Goal: Task Accomplishment & Management: Manage account settings

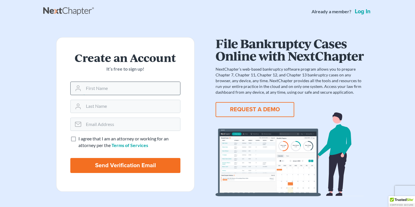
click at [131, 88] on input "text" at bounding box center [132, 88] width 97 height 13
click at [363, 12] on link "Log in" at bounding box center [363, 12] width 18 height 6
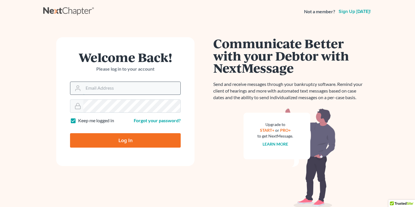
click at [131, 88] on input "Email Address" at bounding box center [131, 88] width 97 height 13
type input "[EMAIL_ADDRESS][DOMAIN_NAME]"
click at [152, 118] on link "Forgot your password?" at bounding box center [157, 120] width 47 height 5
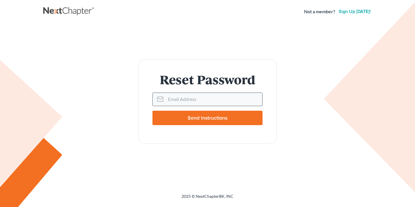
click at [175, 103] on input "Email Address" at bounding box center [214, 99] width 97 height 13
type input "[EMAIL_ADDRESS][DOMAIN_NAME]"
click at [186, 115] on input "Send Instructions" at bounding box center [207, 118] width 110 height 14
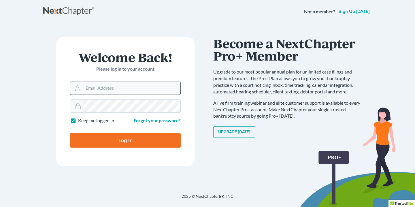
click at [132, 86] on input "Email Address" at bounding box center [131, 88] width 97 height 13
type input "[EMAIL_ADDRESS][DOMAIN_NAME]"
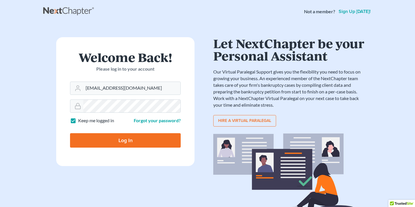
click at [113, 141] on input "Log In" at bounding box center [125, 140] width 111 height 14
type input "Thinking..."
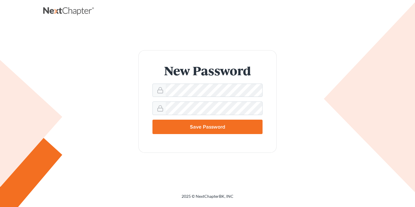
click at [239, 121] on input "Save Password" at bounding box center [207, 127] width 110 height 14
type input "Thinking..."
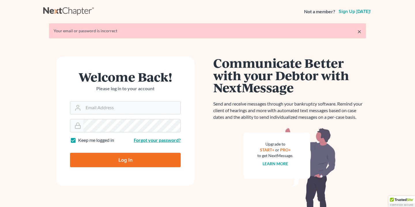
click at [166, 138] on link "Forgot your password?" at bounding box center [157, 139] width 47 height 5
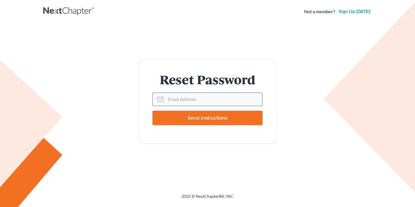
click at [194, 101] on input "Email Address" at bounding box center [214, 99] width 97 height 13
type input "[EMAIL_ADDRESS][DOMAIN_NAME]"
click at [207, 117] on input "Send Instructions" at bounding box center [207, 118] width 110 height 14
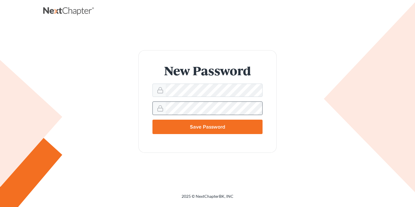
click at [161, 108] on icon at bounding box center [160, 108] width 7 height 7
click at [206, 131] on input "Save Password" at bounding box center [207, 127] width 110 height 14
type input "Thinking..."
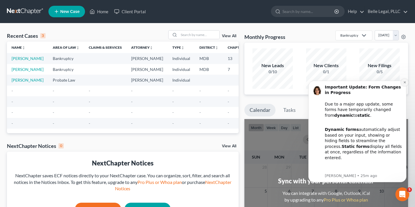
click at [405, 82] on icon "Dismiss notification" at bounding box center [404, 82] width 3 height 3
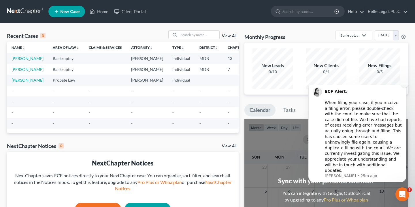
click at [404, 85] on icon "Dismiss notification" at bounding box center [404, 84] width 2 height 2
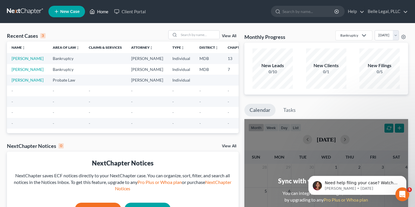
click at [99, 12] on link "Home" at bounding box center [99, 11] width 24 height 10
click at [129, 12] on link "Client Portal" at bounding box center [129, 11] width 37 height 10
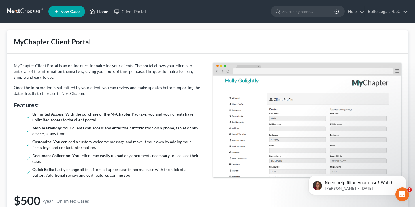
click at [98, 14] on link "Home" at bounding box center [99, 11] width 24 height 10
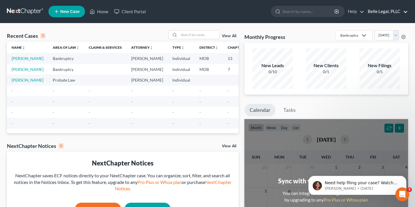
click at [405, 10] on link "Belle Legal, PLLC" at bounding box center [386, 11] width 43 height 10
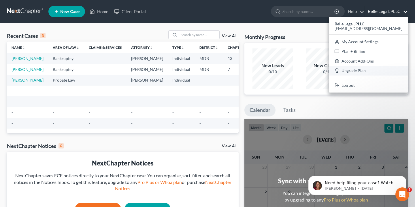
click at [380, 69] on link "Upgrade Plan" at bounding box center [368, 71] width 79 height 10
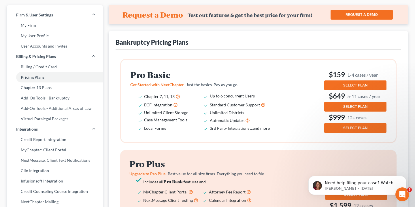
scroll to position [22, 0]
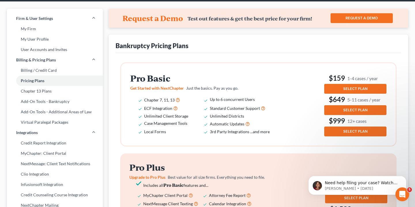
click at [335, 89] on button "SELECT PLAN" at bounding box center [355, 89] width 62 height 10
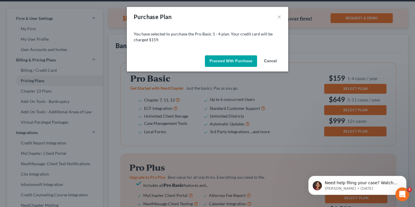
click at [272, 60] on button "Cancel" at bounding box center [270, 61] width 22 height 12
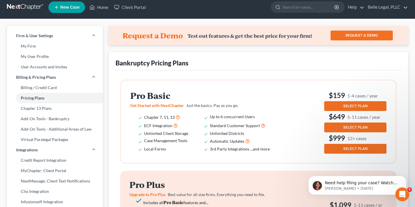
scroll to position [0, 0]
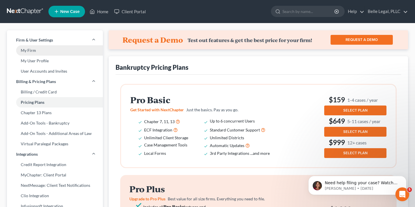
click at [35, 51] on link "My Firm" at bounding box center [55, 50] width 96 height 10
select select "24"
select select "8"
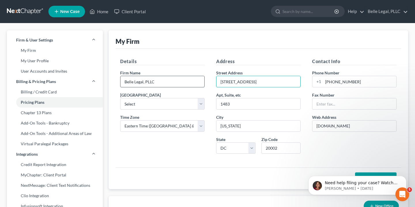
drag, startPoint x: 250, startPoint y: 79, endPoint x: 181, endPoint y: 79, distance: 68.9
click at [181, 79] on div "Details Firm Name * Belle Legal, [GEOGRAPHIC_DATA] Select [US_STATE] - [GEOGRAP…" at bounding box center [258, 108] width 288 height 100
type input "[STREET_ADDRESS]"
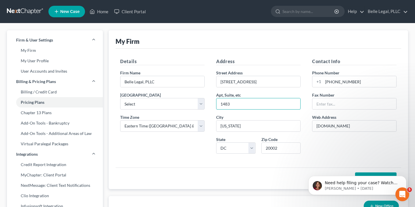
drag, startPoint x: 243, startPoint y: 106, endPoint x: 209, endPoint y: 105, distance: 34.3
click at [209, 105] on div "Details Firm Name * Belle Legal, [GEOGRAPHIC_DATA] Select [US_STATE] - [GEOGRAP…" at bounding box center [258, 108] width 288 height 100
type input "s"
type input "Suite 300"
click at [278, 145] on input "20002" at bounding box center [280, 148] width 39 height 12
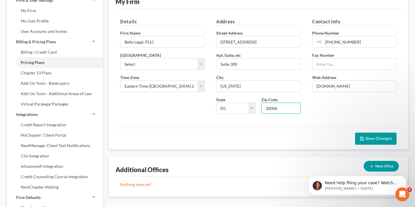
scroll to position [69, 0]
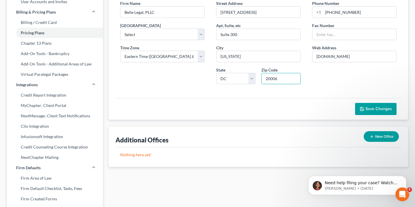
type input "20006"
click at [374, 109] on span "Save Changes" at bounding box center [378, 108] width 27 height 5
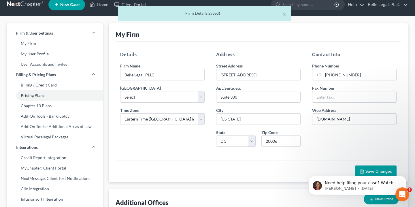
scroll to position [0, 0]
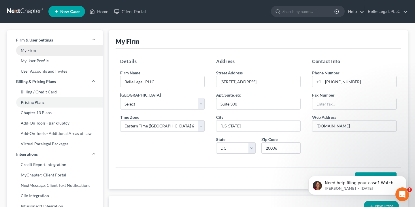
click at [39, 50] on link "My Firm" at bounding box center [55, 50] width 96 height 10
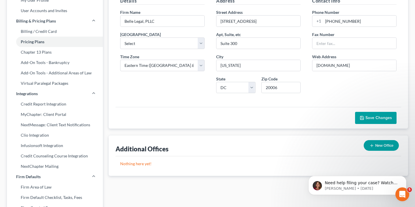
scroll to position [101, 0]
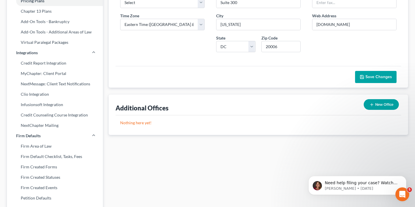
click at [378, 77] on span "Save Changes" at bounding box center [378, 76] width 27 height 5
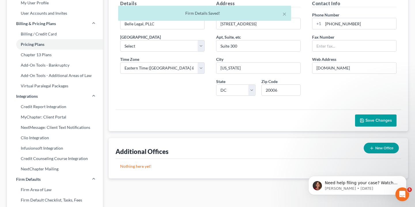
scroll to position [0, 0]
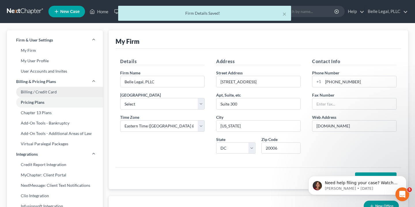
click at [37, 94] on link "Billing / Credit Card" at bounding box center [55, 92] width 96 height 10
select select "8"
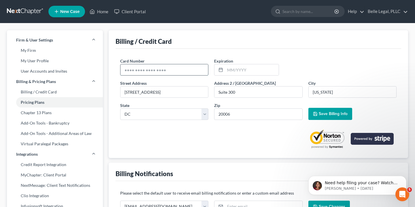
click at [171, 70] on input "text" at bounding box center [164, 69] width 88 height 11
type input "[CREDIT_CARD_NUMBER]"
type input "10/2028"
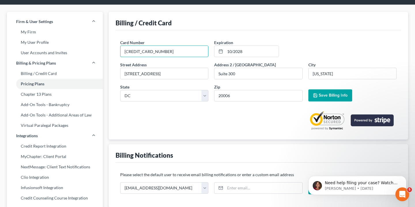
scroll to position [19, 0]
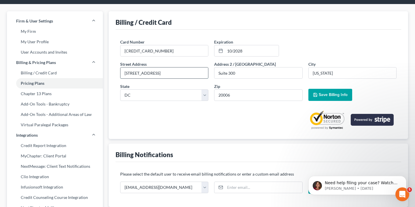
drag, startPoint x: 178, startPoint y: 72, endPoint x: 155, endPoint y: 72, distance: 22.5
click at [155, 72] on input "[STREET_ADDRESS]" at bounding box center [164, 72] width 88 height 11
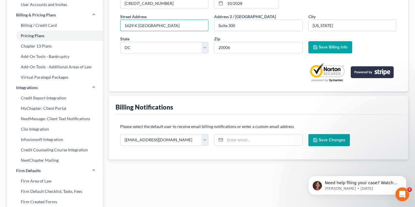
type input "1629 K [GEOGRAPHIC_DATA]"
click at [336, 44] on button "Save Billing Info" at bounding box center [330, 47] width 44 height 12
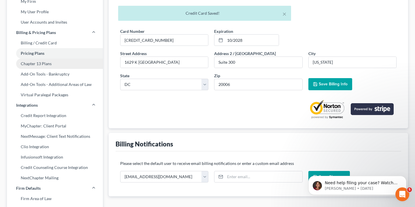
scroll to position [48, 0]
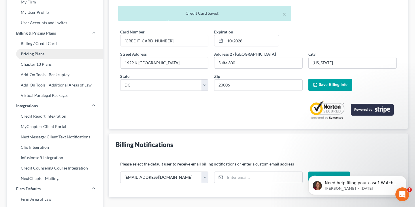
click at [35, 53] on link "Pricing Plans" at bounding box center [55, 54] width 96 height 10
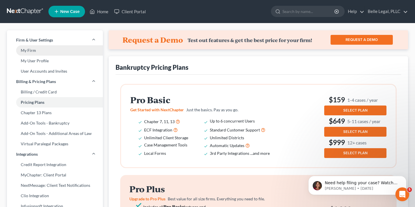
click at [33, 51] on link "My Firm" at bounding box center [55, 50] width 96 height 10
select select "14"
select select "24"
select select "8"
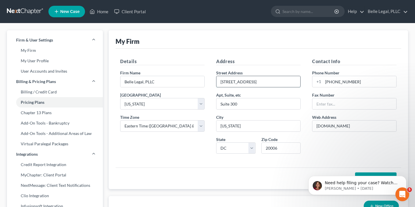
click at [268, 82] on input "[STREET_ADDRESS]" at bounding box center [258, 81] width 84 height 11
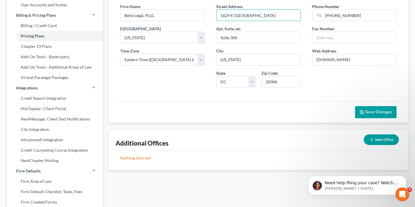
scroll to position [67, 0]
type input "1629 K [GEOGRAPHIC_DATA]"
click at [375, 116] on button "Save Changes" at bounding box center [375, 112] width 41 height 12
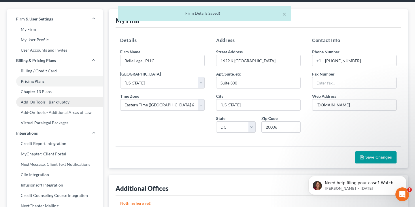
scroll to position [23, 0]
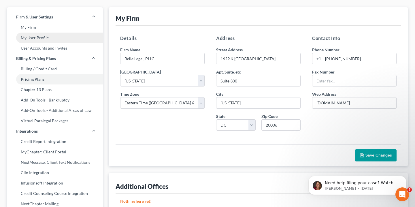
click at [39, 38] on link "My User Profile" at bounding box center [55, 38] width 96 height 10
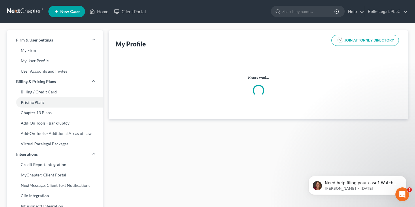
select select "8"
select select "attorney"
select select "0"
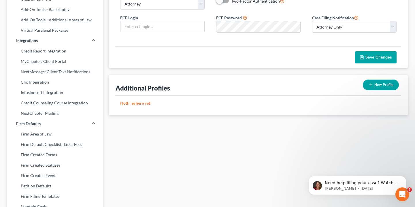
scroll to position [114, 0]
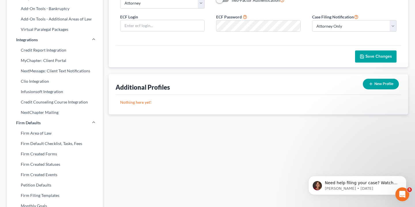
click at [376, 85] on button "New Profile" at bounding box center [381, 84] width 36 height 11
select select "14"
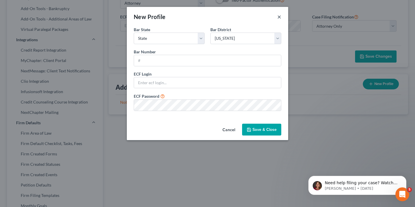
click at [278, 18] on button "×" at bounding box center [279, 16] width 4 height 7
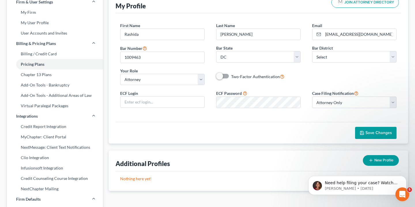
scroll to position [0, 0]
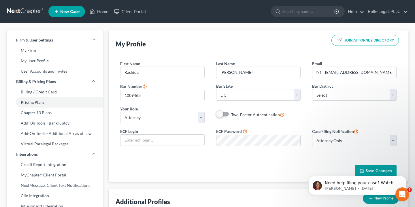
click at [66, 12] on span "New Case" at bounding box center [69, 12] width 19 height 4
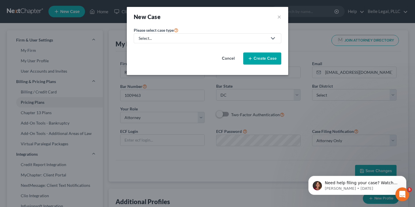
click at [160, 37] on div "Select..." at bounding box center [203, 38] width 129 height 6
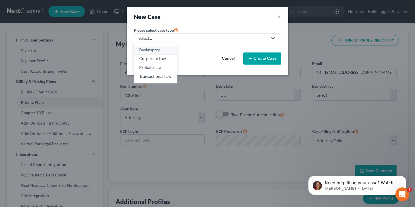
click at [158, 48] on div "Bankruptcy" at bounding box center [155, 50] width 32 height 6
select select "14"
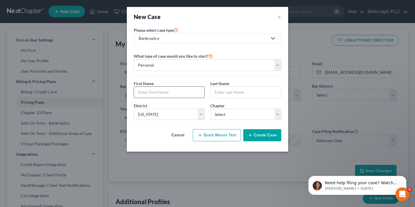
click at [165, 94] on input "text" at bounding box center [169, 92] width 70 height 11
type input "[PERSON_NAME]"
click at [238, 90] on input "text" at bounding box center [246, 92] width 70 height 11
type input "[GEOGRAPHIC_DATA]"
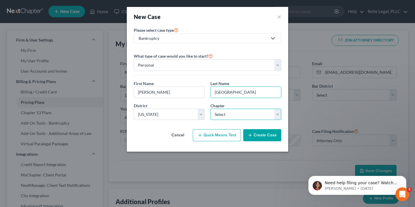
click at [223, 114] on select "Select 7 11 12 13" at bounding box center [245, 115] width 71 height 12
select select "0"
click at [210, 109] on select "Select 7 11 12 13" at bounding box center [245, 115] width 71 height 12
click at [189, 113] on select "Select [US_STATE] - [GEOGRAPHIC_DATA] [US_STATE] - [GEOGRAPHIC_DATA][US_STATE] …" at bounding box center [169, 115] width 71 height 12
select select "38"
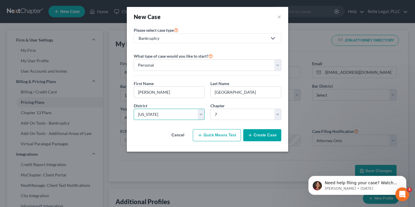
click at [134, 109] on select "Select [US_STATE] - [GEOGRAPHIC_DATA] [US_STATE] - [GEOGRAPHIC_DATA][US_STATE] …" at bounding box center [169, 115] width 71 height 12
click at [216, 135] on button "Quick Means Test" at bounding box center [217, 135] width 48 height 12
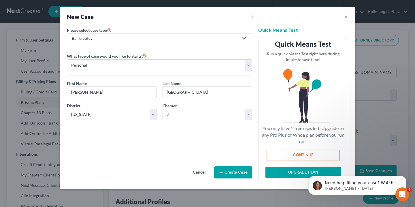
click at [305, 156] on button "CONTINUE" at bounding box center [303, 156] width 73 height 12
select select "21"
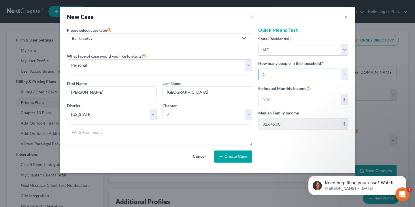
click at [296, 72] on select "Select 1 2 3 4 5 6 7 8 9 10 11 12 13 14 15 16 17 18 19 20" at bounding box center [303, 75] width 90 height 12
select select "1"
click at [258, 69] on select "Select 1 2 3 4 5 6 7 8 9 10 11 12 13 14 15 16 17 18 19 20" at bounding box center [303, 75] width 90 height 12
type input "109,054.00"
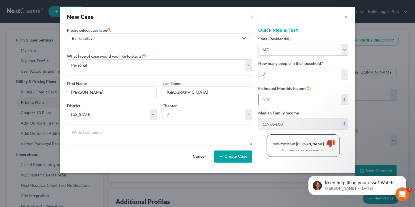
click at [293, 99] on input "text" at bounding box center [299, 99] width 82 height 11
type input "108,800"
click at [229, 159] on button "Create Case" at bounding box center [233, 156] width 38 height 12
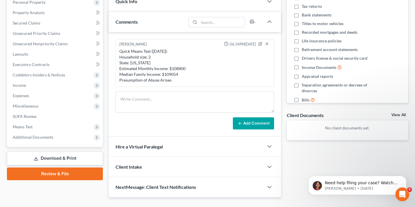
scroll to position [116, 0]
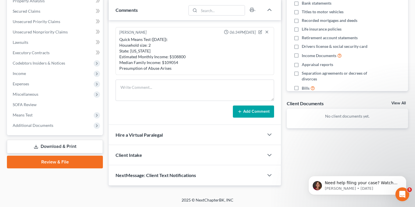
click at [259, 155] on div "Client Intake" at bounding box center [186, 155] width 155 height 20
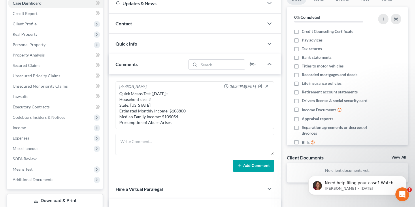
scroll to position [0, 0]
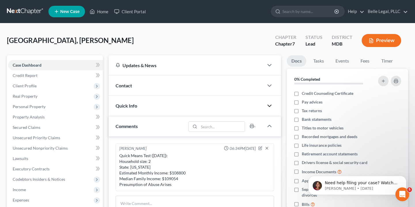
click at [271, 102] on icon "button" at bounding box center [269, 105] width 7 height 7
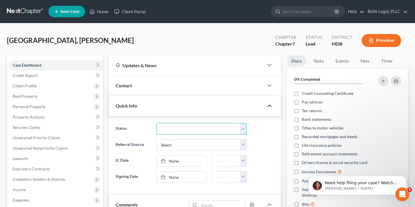
click at [241, 129] on select "Discharged Discharged & Reported Discharge Litigation Dismissal Notice Dismisse…" at bounding box center [201, 129] width 90 height 12
select select "9"
click at [156, 123] on select "Discharged Discharged & Reported Discharge Litigation Dismissal Notice Dismisse…" at bounding box center [201, 129] width 90 height 12
click at [271, 108] on icon "button" at bounding box center [269, 105] width 7 height 7
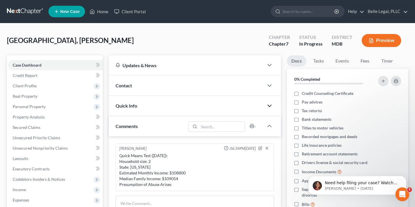
click at [271, 89] on div at bounding box center [272, 86] width 17 height 12
click at [271, 84] on icon "button" at bounding box center [269, 85] width 7 height 7
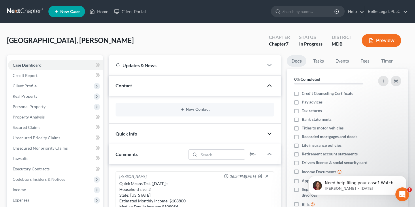
click at [271, 84] on icon "button" at bounding box center [269, 85] width 7 height 7
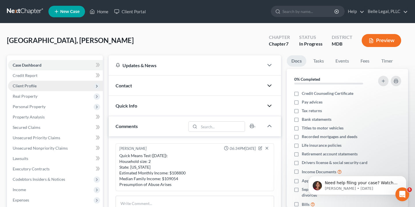
click at [51, 86] on span "Client Profile" at bounding box center [55, 86] width 95 height 10
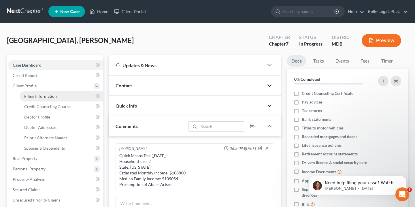
click at [59, 95] on link "Filing Information" at bounding box center [61, 96] width 83 height 10
select select "1"
select select "0"
select select "38"
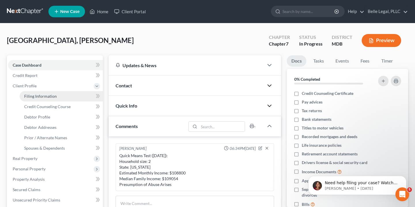
select select "21"
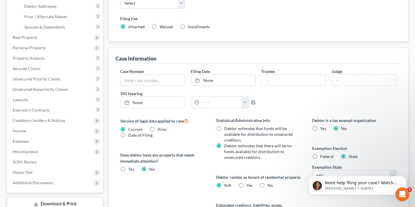
scroll to position [196, 0]
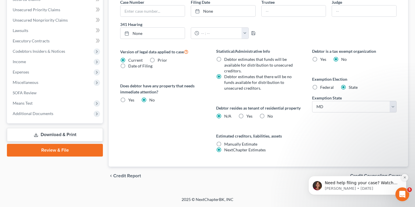
click at [404, 177] on icon "Dismiss notification" at bounding box center [404, 177] width 3 height 3
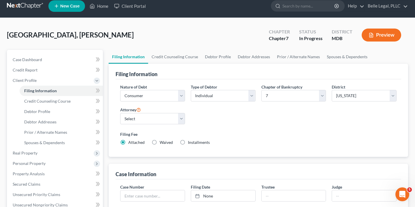
scroll to position [0, 0]
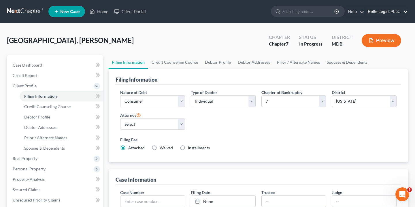
click at [407, 11] on link "Belle Legal, PLLC" at bounding box center [386, 11] width 43 height 10
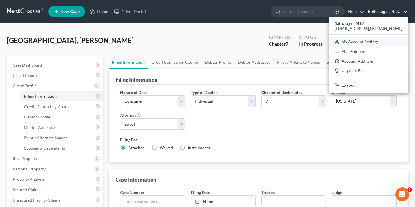
click at [381, 42] on link "My Account Settings" at bounding box center [368, 42] width 79 height 10
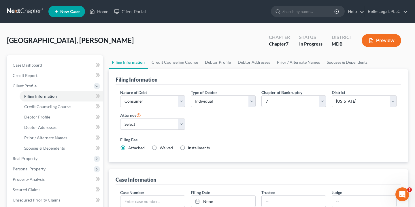
select select "14"
select select "24"
select select "8"
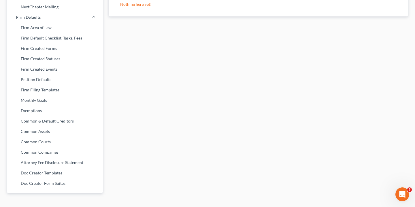
scroll to position [230, 0]
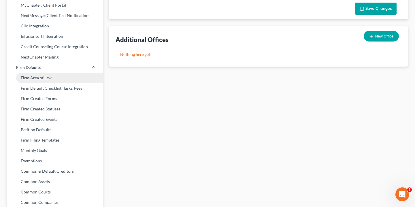
click at [44, 75] on link "Firm Area of Law" at bounding box center [55, 78] width 96 height 10
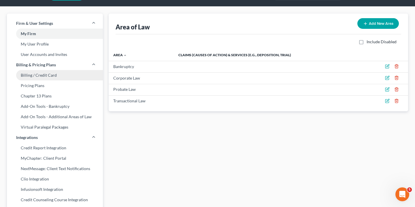
scroll to position [18, 0]
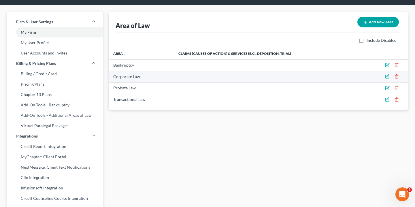
click at [397, 75] on icon "button" at bounding box center [396, 76] width 3 height 4
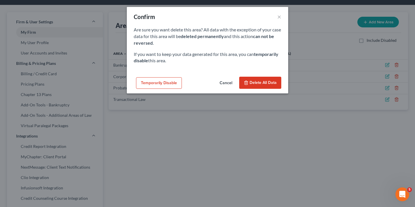
click at [258, 82] on span "Delete all data" at bounding box center [263, 82] width 27 height 5
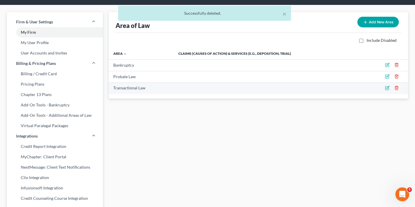
click at [398, 88] on icon "button" at bounding box center [396, 88] width 5 height 5
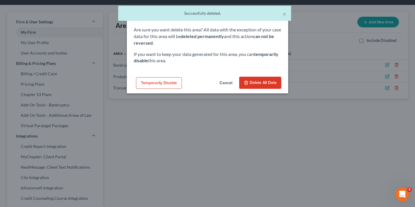
click at [258, 84] on span "Delete all data" at bounding box center [263, 82] width 27 height 5
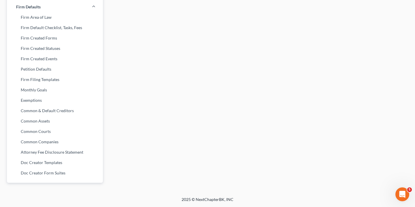
scroll to position [0, 0]
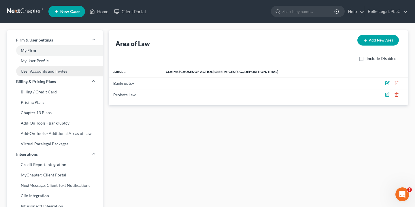
click at [48, 69] on link "User Accounts and Invites" at bounding box center [55, 71] width 96 height 10
select select "0"
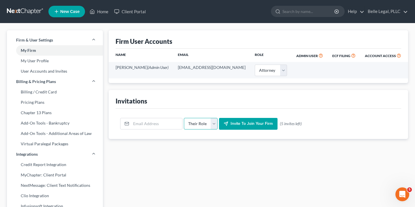
click at [201, 123] on select "Their Role Attorney Paralegal Assistant" at bounding box center [201, 124] width 34 height 12
select select "assistant"
click at [184, 118] on select "Their Role Attorney Paralegal Assistant" at bounding box center [201, 124] width 34 height 12
click at [152, 124] on input "email" at bounding box center [156, 123] width 51 height 11
type input "h"
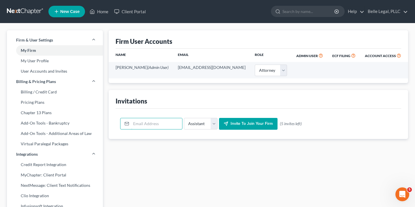
paste input "[EMAIL_ADDRESS][DOMAIN_NAME]"
type input "[EMAIL_ADDRESS][DOMAIN_NAME]"
click at [257, 124] on span "Invite to join your firm" at bounding box center [252, 123] width 42 height 5
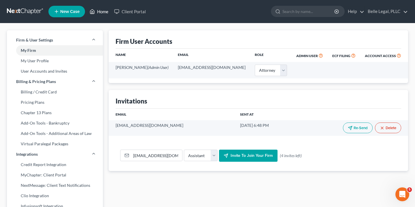
click at [97, 7] on link "Home" at bounding box center [99, 11] width 24 height 10
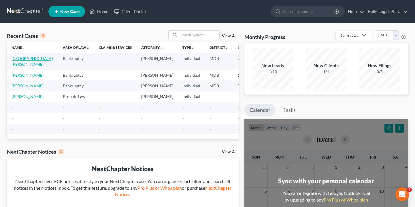
click at [13, 61] on link "[GEOGRAPHIC_DATA], [PERSON_NAME]" at bounding box center [33, 61] width 42 height 11
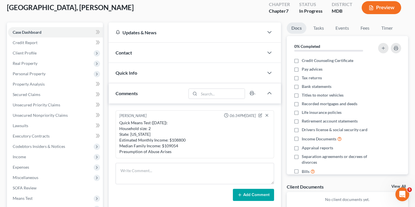
scroll to position [34, 0]
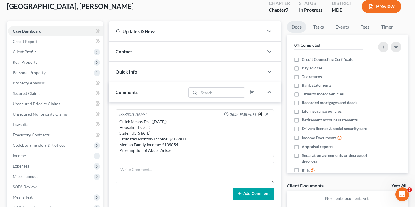
click at [259, 114] on icon "button" at bounding box center [260, 114] width 4 height 4
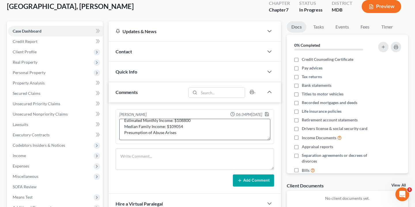
scroll to position [20, 0]
click at [194, 125] on textarea "Quick Means Test ([DATE]): Household size: 2 State: [US_STATE] Estimated Monthl…" at bounding box center [194, 129] width 151 height 21
click at [191, 126] on textarea "Quick Means Test ([DATE]): Household size: 2 State: [US_STATE] Estimated Monthl…" at bounding box center [194, 129] width 151 height 21
click at [201, 128] on textarea "Quick Means Test ([DATE]): Household size: 2 State: [US_STATE] Estimated Monthl…" at bounding box center [194, 129] width 151 height 21
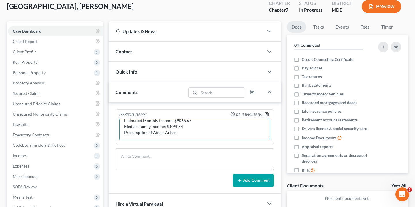
type textarea "Quick Means Test ([DATE]): Household size: 2 State: [US_STATE] Estimated Monthl…"
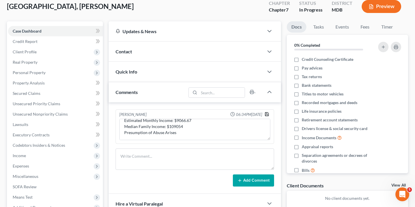
click at [265, 114] on icon "button" at bounding box center [266, 113] width 3 height 3
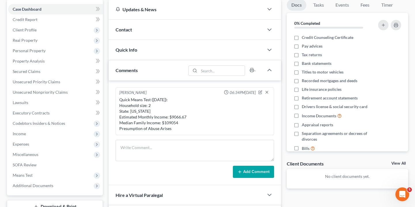
scroll to position [59, 0]
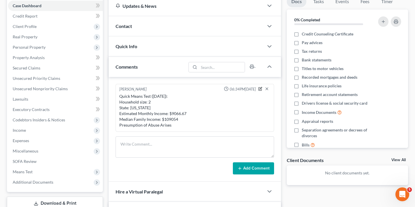
click at [260, 88] on icon "button" at bounding box center [260, 89] width 4 height 4
type textarea "Quick Means Test ([DATE]): Household size: 2 State: [US_STATE] Estimated Monthl…"
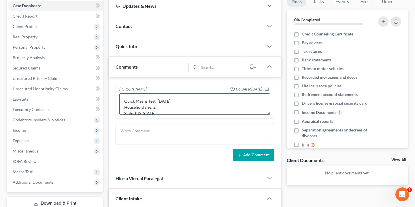
scroll to position [24, 0]
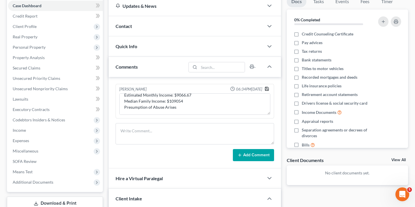
click at [267, 88] on icon "button" at bounding box center [267, 88] width 5 height 5
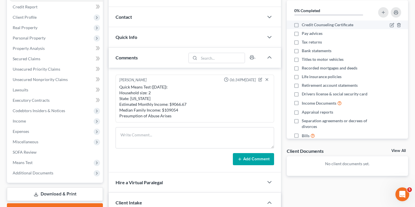
scroll to position [41, 0]
